Goal: Transaction & Acquisition: Purchase product/service

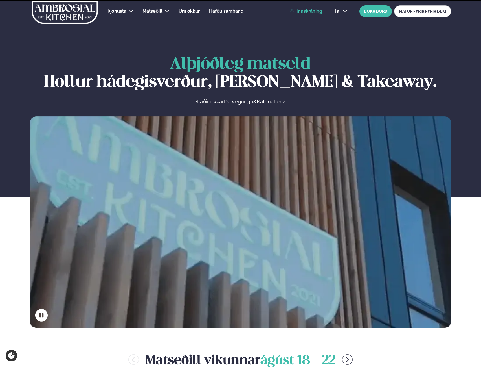
click at [306, 11] on link "Innskráning" at bounding box center [306, 11] width 32 height 5
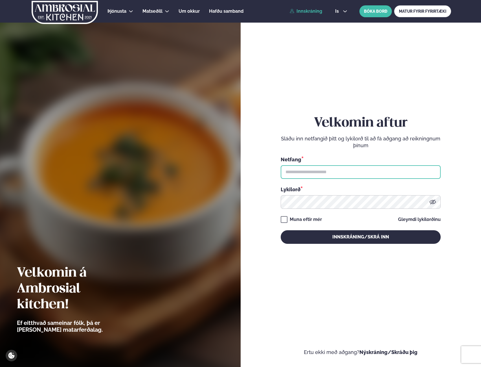
type input "**********"
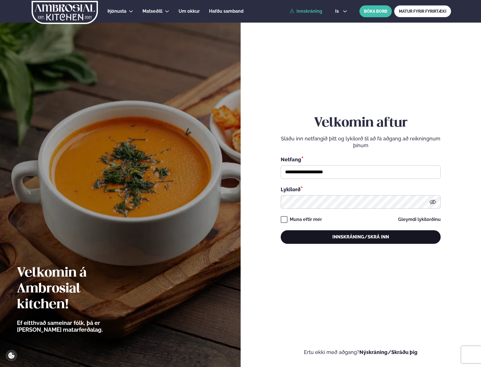
click at [328, 236] on button "Innskráning/Skrá inn" at bounding box center [361, 237] width 160 height 14
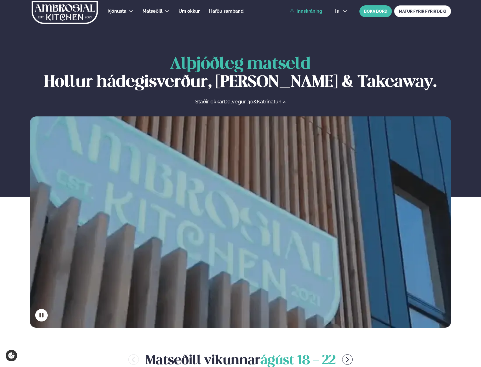
click at [310, 9] on link "Innskráning" at bounding box center [306, 11] width 32 height 5
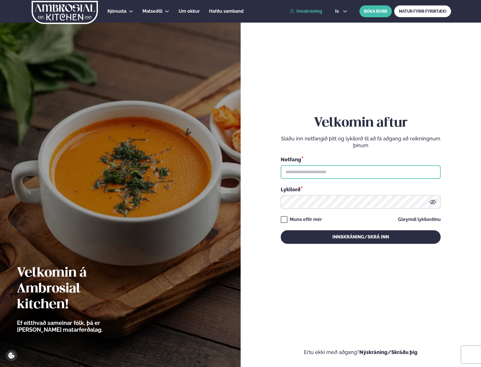
type input "**********"
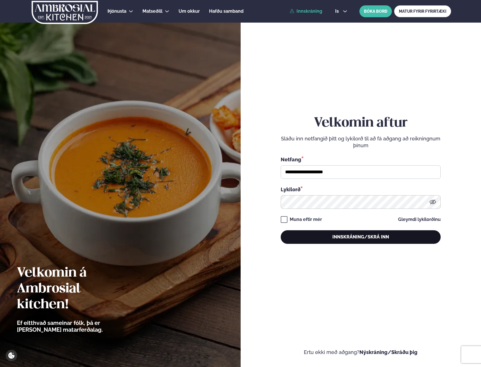
click at [371, 234] on button "Innskráning/Skrá inn" at bounding box center [361, 237] width 160 height 14
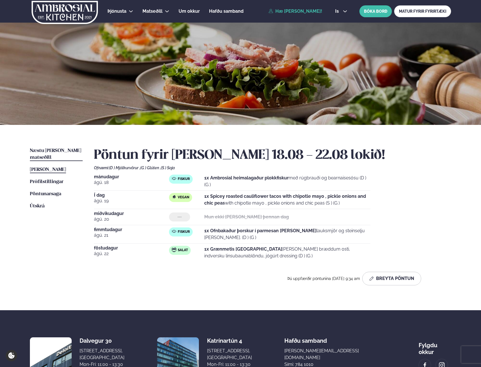
click at [53, 152] on span "Næstu [PERSON_NAME] matseðill" at bounding box center [55, 154] width 51 height 12
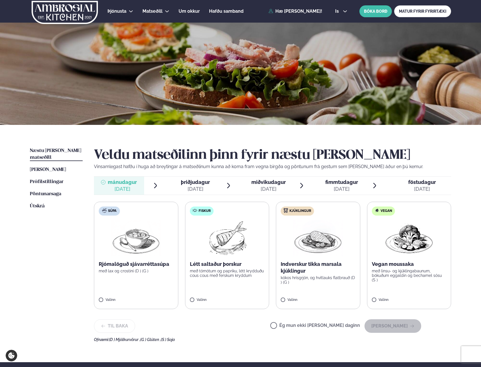
click at [327, 323] on label "Ég mun ekki [PERSON_NAME] daginn" at bounding box center [316, 326] width 90 height 6
click at [390, 331] on button "[PERSON_NAME]" at bounding box center [393, 326] width 57 height 14
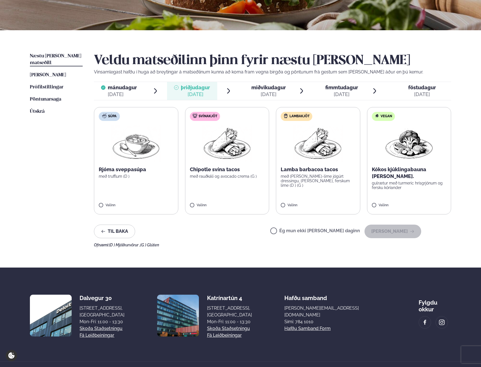
scroll to position [81, 0]
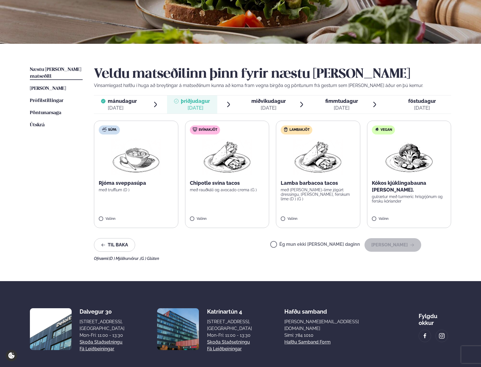
click at [325, 239] on div "Ég mun ekki [PERSON_NAME] daginn [PERSON_NAME]" at bounding box center [346, 245] width 151 height 14
click at [327, 244] on label "Ég mun ekki [PERSON_NAME] daginn" at bounding box center [316, 245] width 90 height 6
click at [299, 243] on label "Ég mun ekki [PERSON_NAME] daginn" at bounding box center [316, 245] width 90 height 6
click at [404, 243] on button "[PERSON_NAME]" at bounding box center [393, 245] width 57 height 14
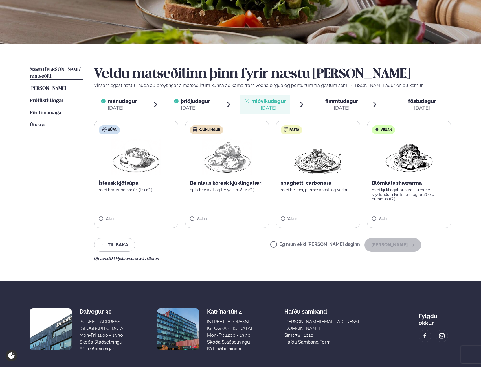
click at [295, 244] on label "Ég mun ekki [PERSON_NAME] daginn" at bounding box center [316, 245] width 90 height 6
click at [396, 240] on button "[PERSON_NAME]" at bounding box center [393, 245] width 57 height 14
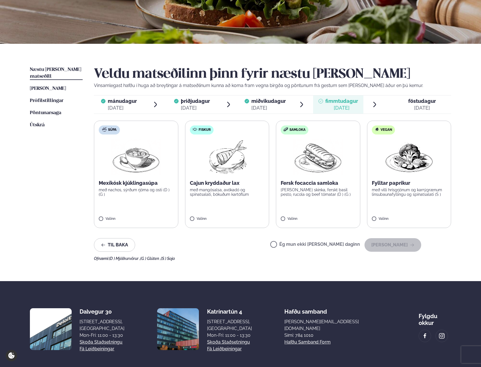
click at [265, 112] on span "miðvikudagur mið. [DATE]" at bounding box center [265, 104] width 50 height 18
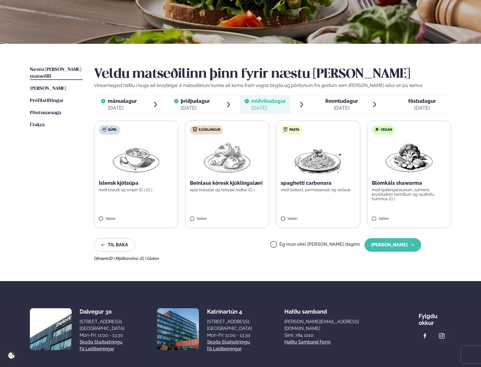
click at [348, 109] on div "[DATE]" at bounding box center [342, 107] width 33 height 7
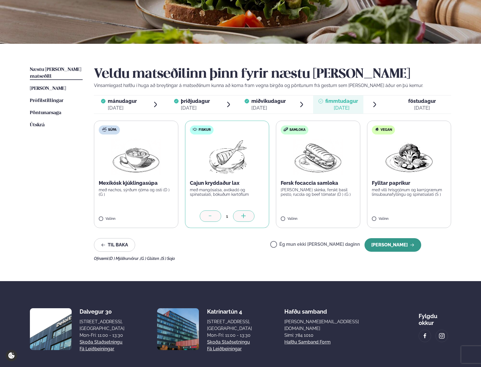
click at [405, 245] on button "[PERSON_NAME]" at bounding box center [393, 245] width 57 height 14
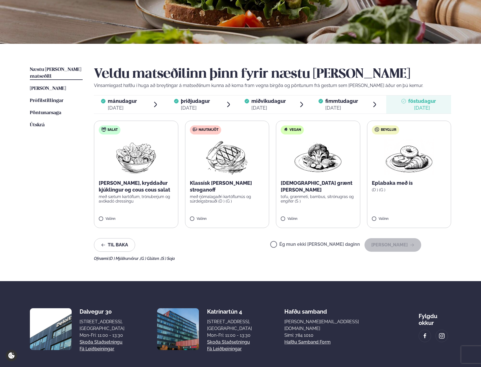
click at [322, 244] on label "Ég mun ekki [PERSON_NAME] daginn" at bounding box center [316, 245] width 90 height 6
click at [396, 246] on button "[PERSON_NAME]" at bounding box center [393, 245] width 57 height 14
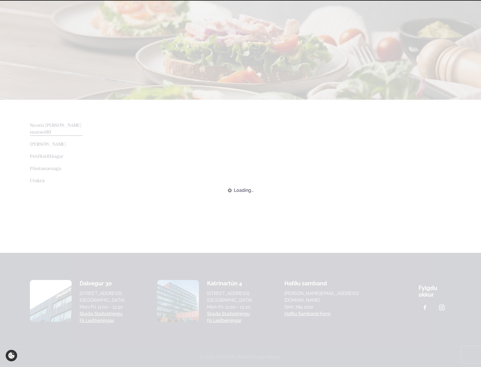
scroll to position [44, 0]
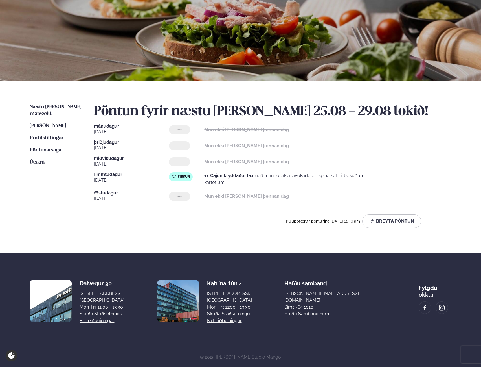
click at [220, 162] on strong "Mun ekki [PERSON_NAME] þennan dag" at bounding box center [246, 161] width 85 height 5
click at [392, 224] on button "Breyta Pöntun" at bounding box center [392, 221] width 59 height 14
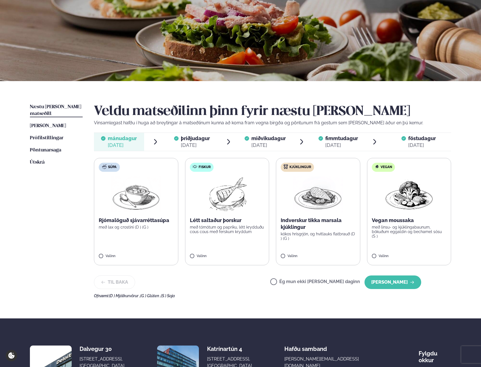
click at [274, 138] on span "miðvikudagur" at bounding box center [269, 138] width 34 height 6
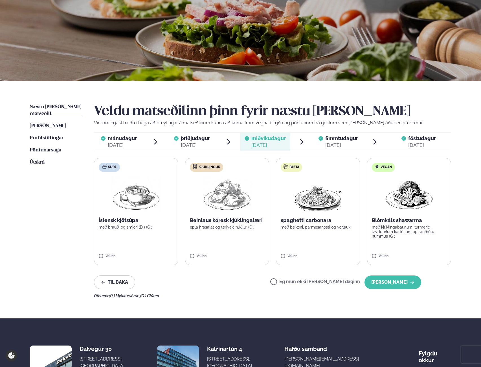
click at [217, 143] on span "þriðjudagur þri. [DATE]" at bounding box center [192, 142] width 50 height 18
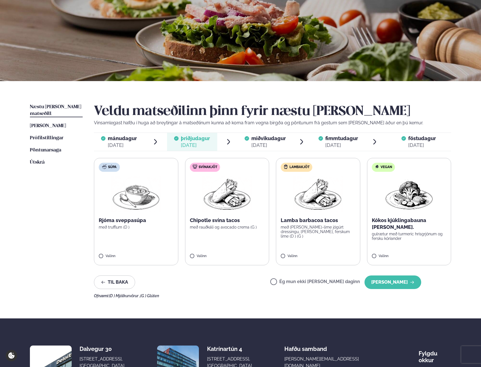
click at [269, 146] on div "[DATE]" at bounding box center [269, 145] width 34 height 7
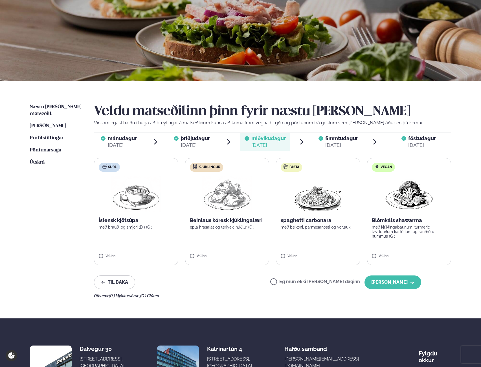
click at [380, 247] on label "Vegan Blómkáls shawarma með kjúklingabaunum, turmeric krydduðum kartöflum og ra…" at bounding box center [409, 211] width 84 height 107
click at [406, 280] on button "[PERSON_NAME]" at bounding box center [393, 282] width 57 height 14
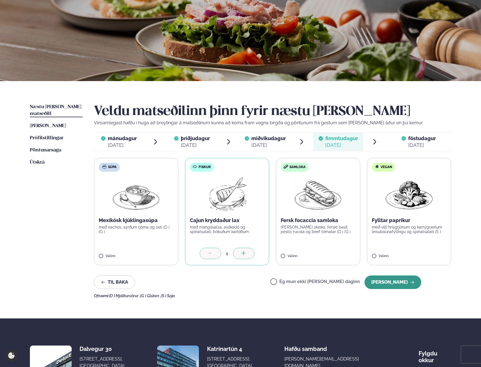
click at [398, 283] on button "[PERSON_NAME]" at bounding box center [393, 282] width 57 height 14
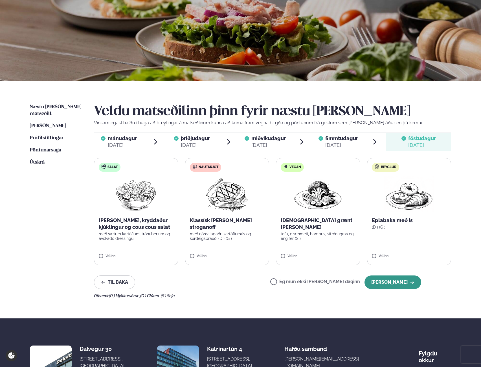
click at [396, 279] on button "[PERSON_NAME]" at bounding box center [393, 282] width 57 height 14
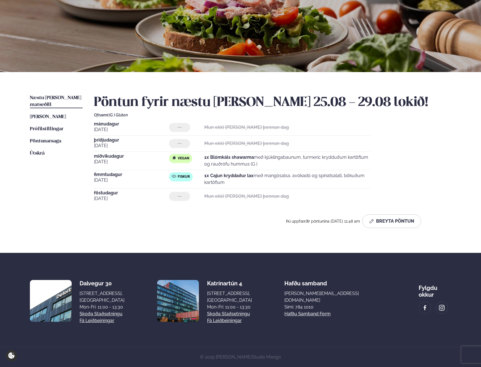
scroll to position [0, 0]
